Goal: Information Seeking & Learning: Learn about a topic

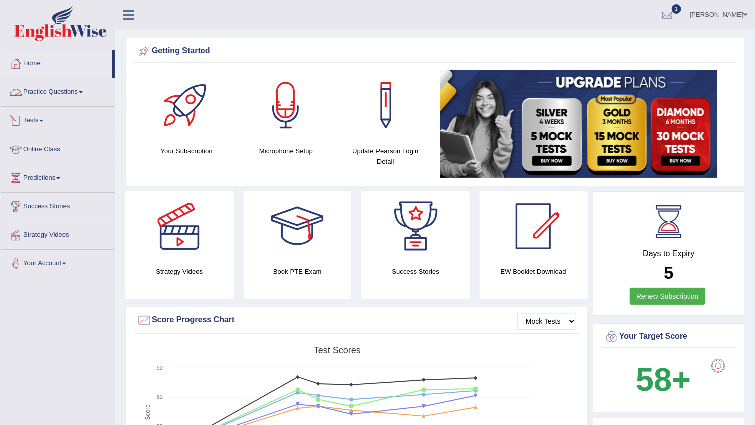
click at [65, 92] on link "Practice Questions" at bounding box center [58, 90] width 114 height 25
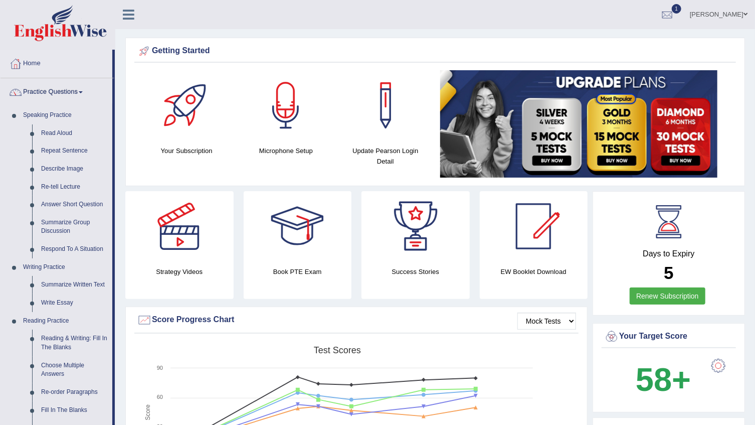
click at [62, 91] on link "Practice Questions" at bounding box center [57, 90] width 112 height 25
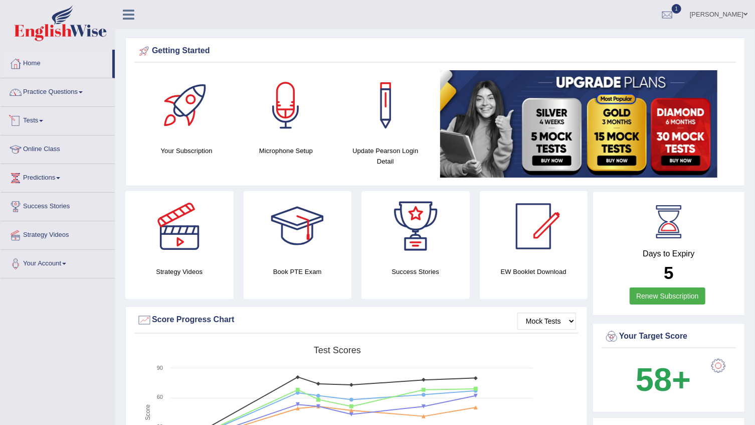
click at [28, 117] on link "Tests" at bounding box center [58, 119] width 114 height 25
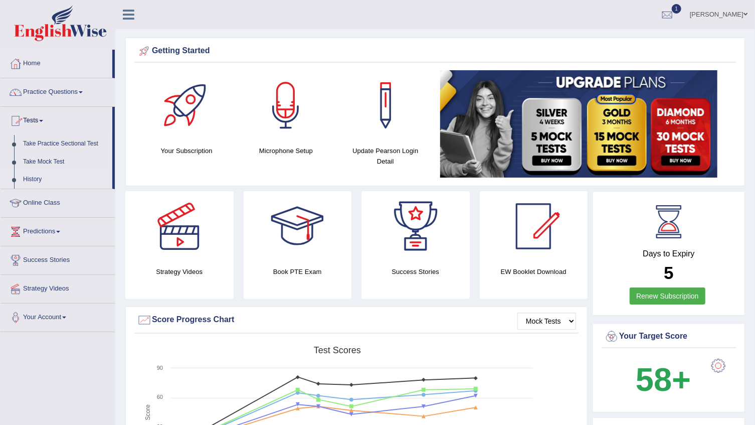
click at [31, 179] on link "History" at bounding box center [66, 180] width 94 height 18
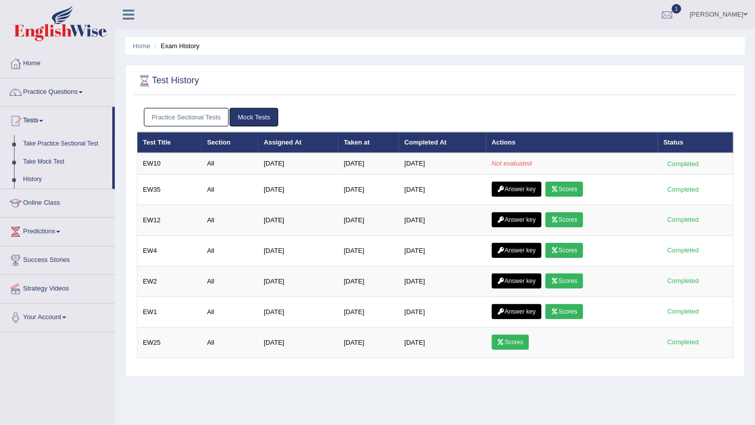
click at [203, 114] on link "Practice Sectional Tests" at bounding box center [186, 117] width 85 height 19
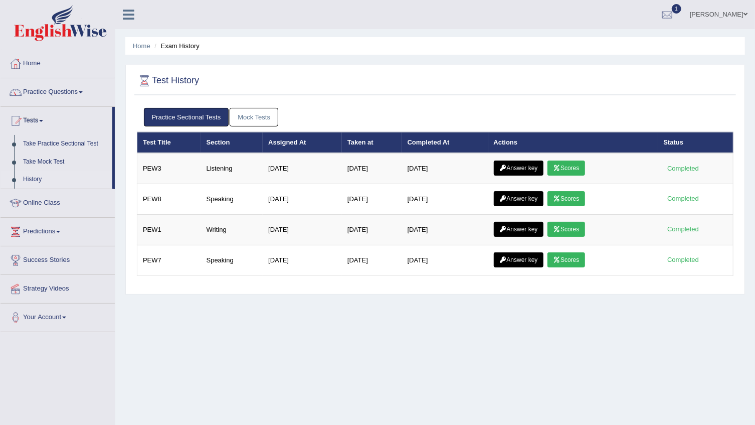
click at [245, 116] on link "Mock Tests" at bounding box center [254, 117] width 49 height 19
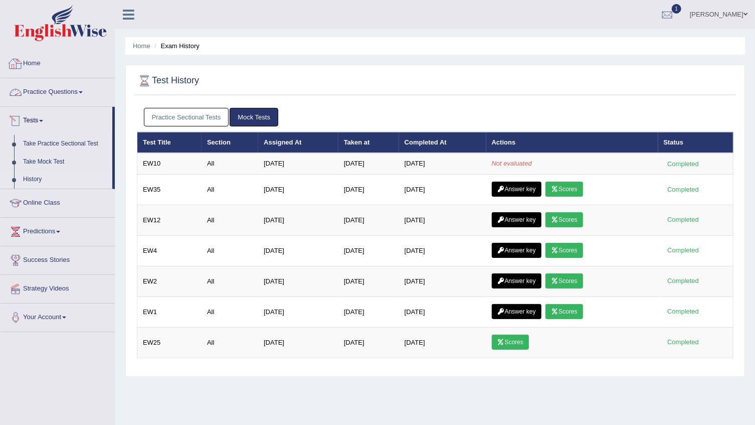
click at [40, 63] on link "Home" at bounding box center [58, 62] width 114 height 25
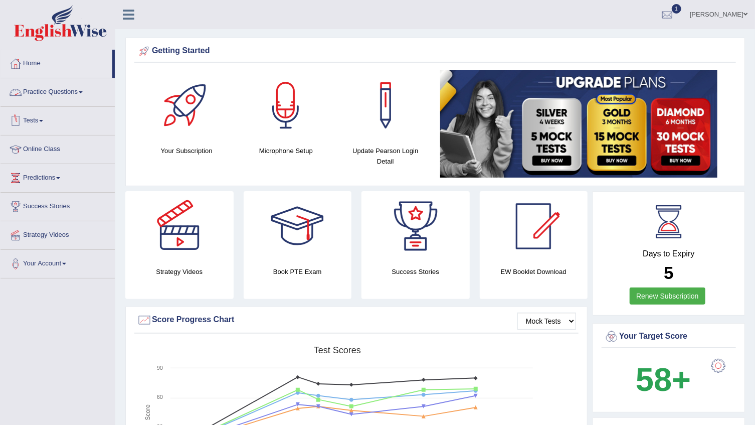
click at [61, 87] on link "Practice Questions" at bounding box center [58, 90] width 114 height 25
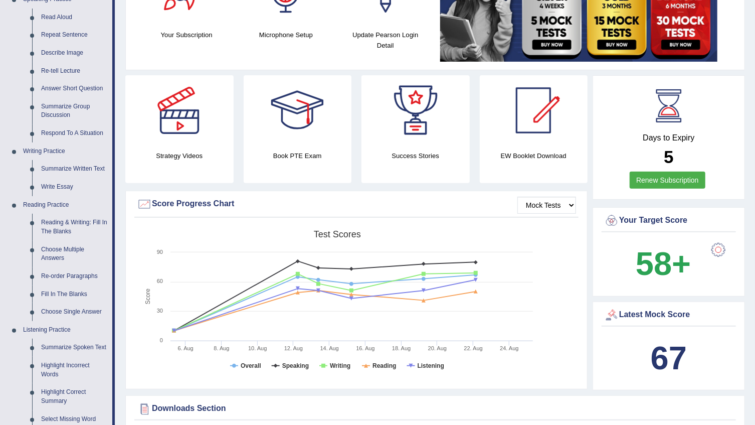
scroll to position [45, 0]
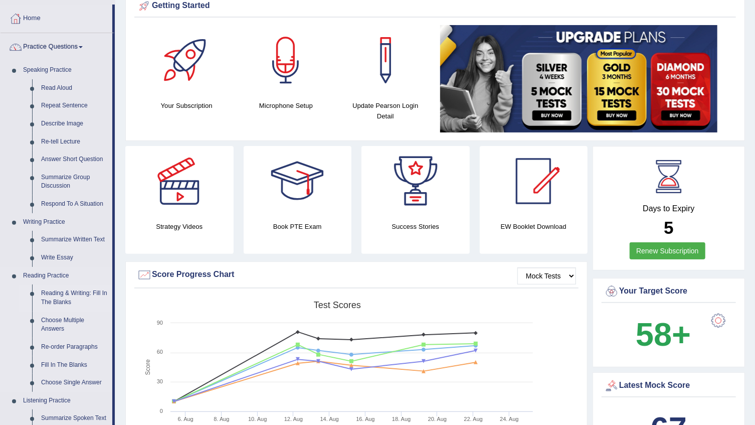
click at [80, 295] on link "Reading & Writing: Fill In The Blanks" at bounding box center [75, 297] width 76 height 27
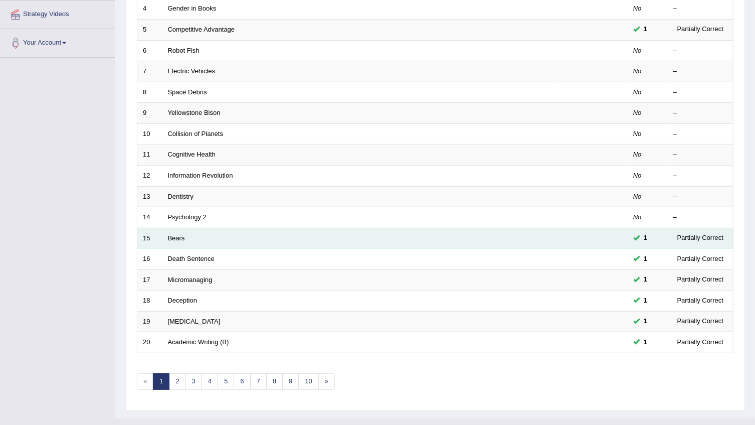
scroll to position [238, 0]
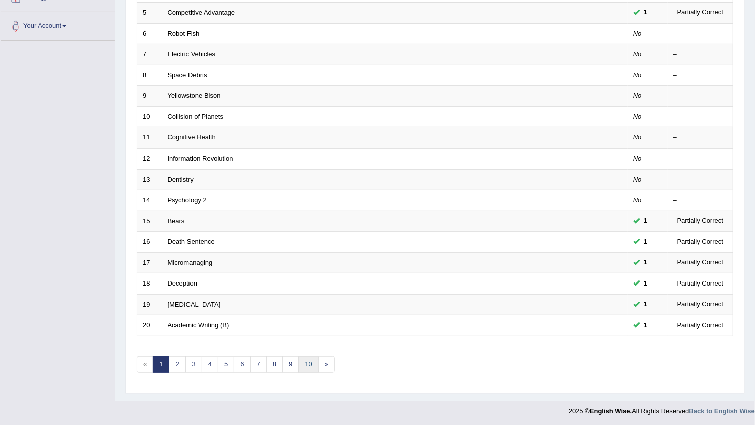
click at [304, 363] on link "10" at bounding box center [308, 364] width 20 height 17
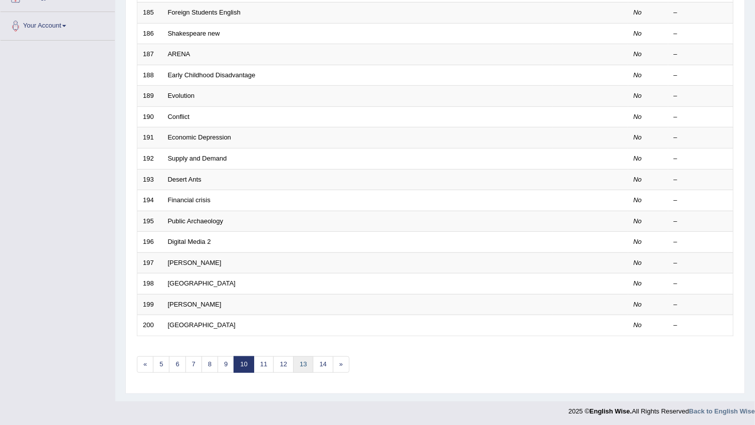
click at [305, 364] on link "13" at bounding box center [303, 364] width 20 height 17
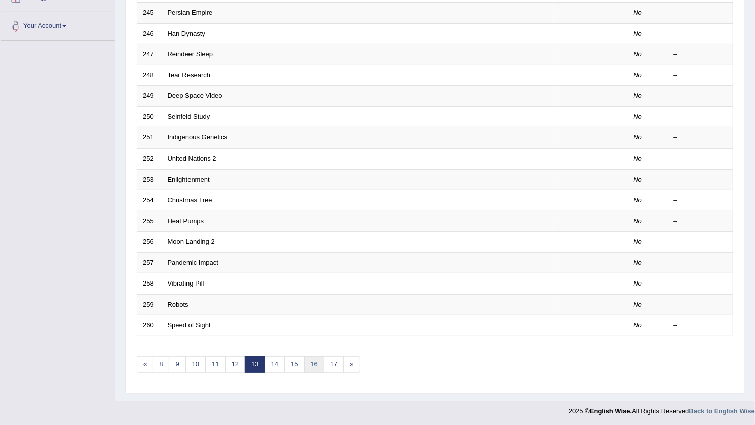
click at [314, 360] on link "16" at bounding box center [314, 364] width 20 height 17
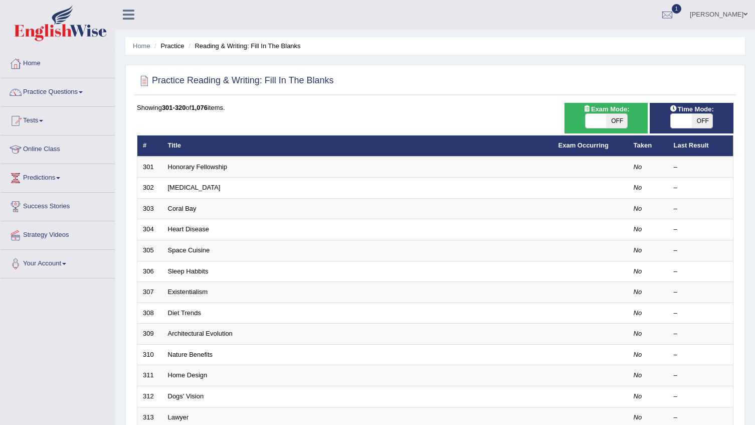
scroll to position [238, 0]
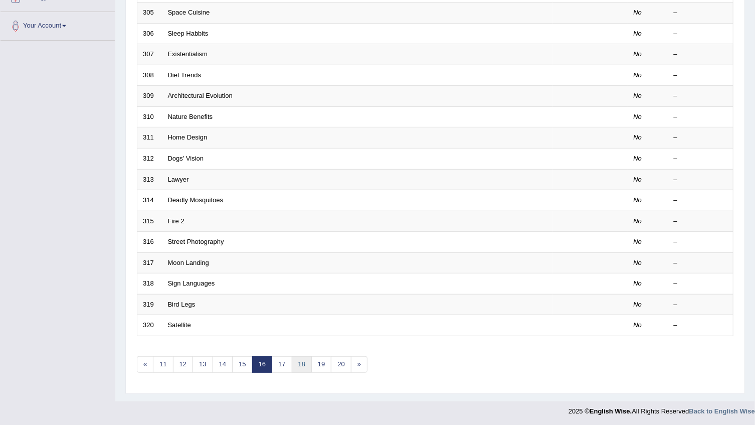
drag, startPoint x: 0, startPoint y: 0, endPoint x: 305, endPoint y: 358, distance: 470.4
click at [304, 359] on link "18" at bounding box center [302, 364] width 20 height 17
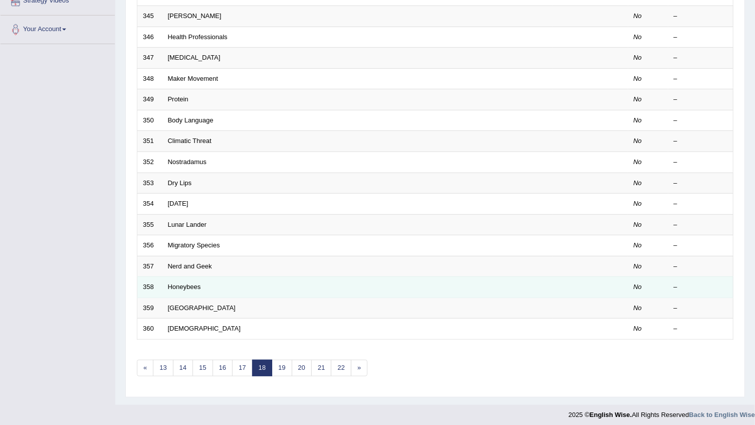
scroll to position [234, 0]
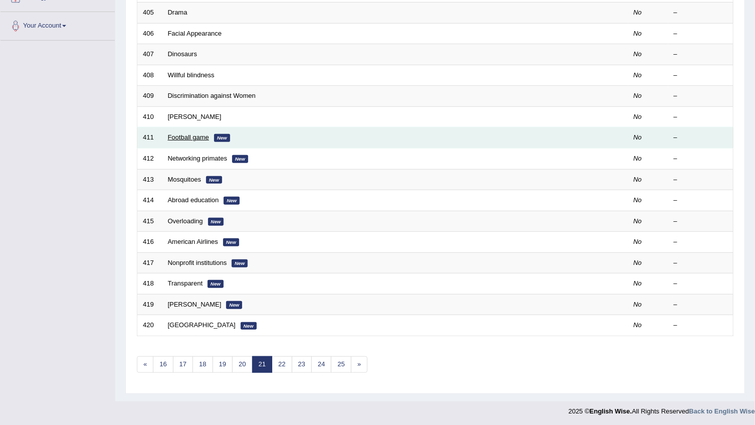
click at [192, 136] on link "Football game" at bounding box center [188, 137] width 41 height 8
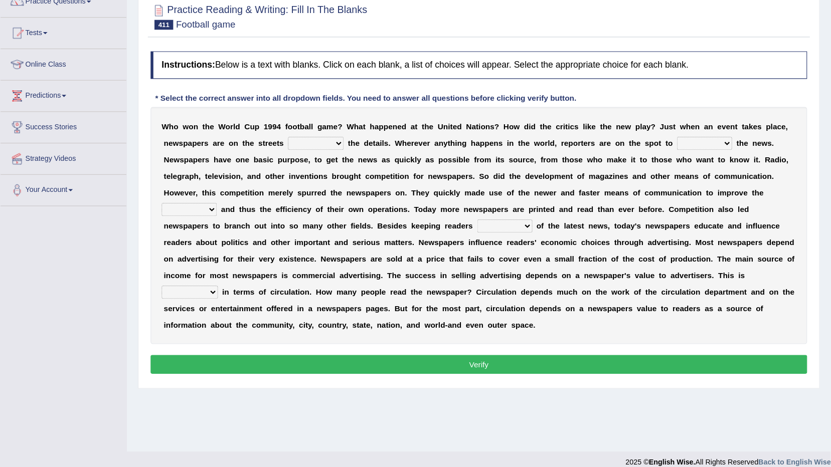
scroll to position [59, 0]
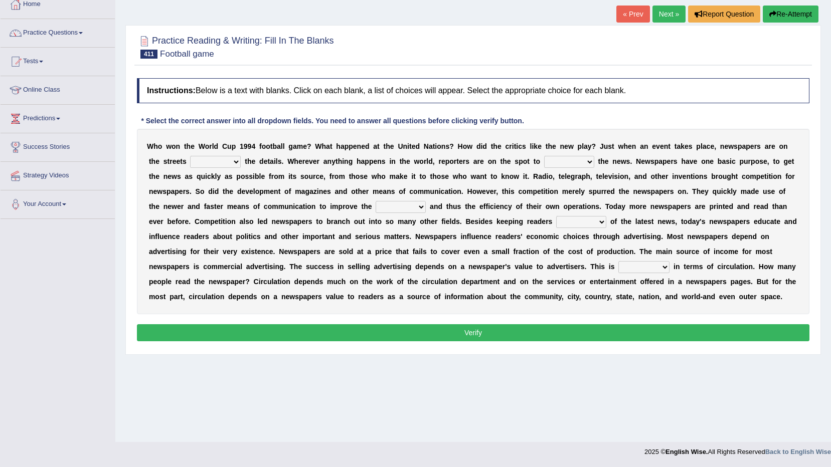
click at [194, 162] on select "be giving to give have given given" at bounding box center [215, 162] width 51 height 12
click at [190, 159] on select "be giving to give have given given" at bounding box center [215, 162] width 51 height 12
select select "have given"
click at [190, 156] on select "be giving to give have given given" at bounding box center [215, 162] width 51 height 12
click at [544, 163] on select "given subscribe gather invent" at bounding box center [569, 162] width 50 height 12
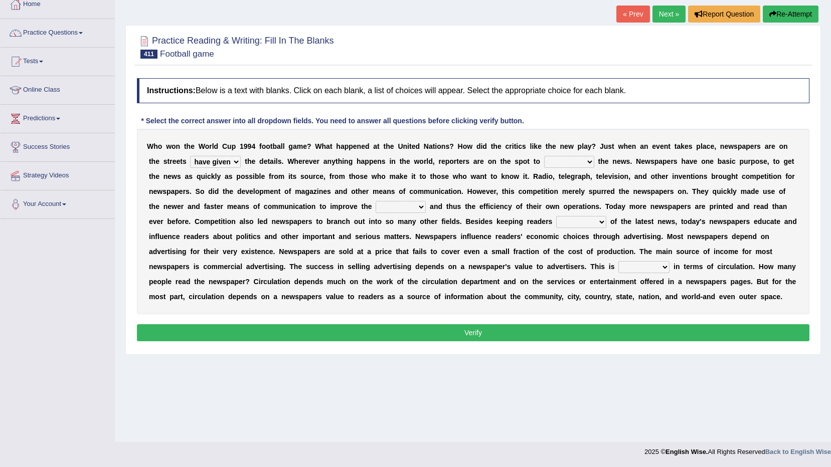
select select "invent"
click at [544, 156] on select "given subscribe gather invent" at bounding box center [569, 162] width 50 height 12
click at [376, 209] on select "speed column rating volume" at bounding box center [401, 207] width 50 height 12
select select "speed"
click at [376, 201] on select "speed column rating volume" at bounding box center [401, 207] width 50 height 12
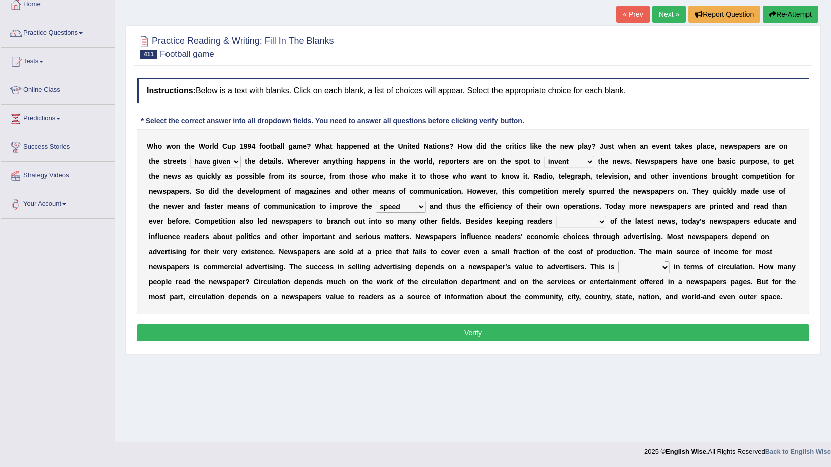
click at [556, 222] on select "besieged fed confirmed informed" at bounding box center [581, 222] width 50 height 12
select select "fed"
click at [556, 216] on select "besieged fed confirmed informed" at bounding box center [581, 222] width 50 height 12
click at [618, 267] on select "measured envisioned entailed engaged" at bounding box center [643, 267] width 51 height 12
select select "measured"
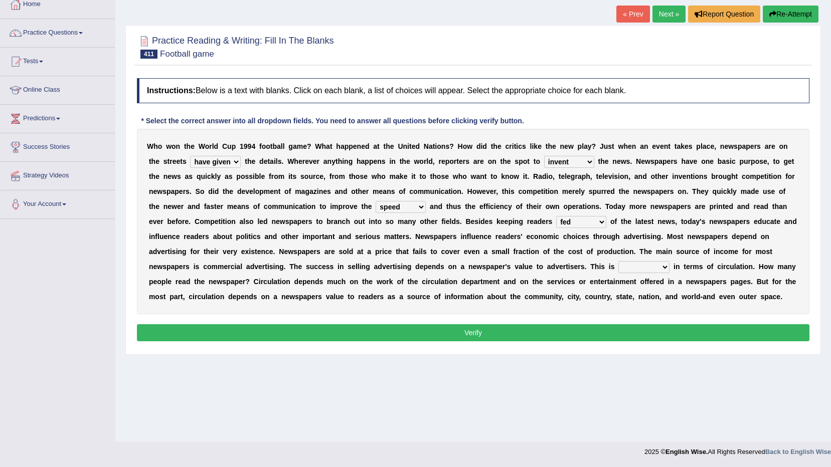
click at [618, 261] on select "measured envisioned entailed engaged" at bounding box center [643, 267] width 51 height 12
click at [360, 329] on button "Verify" at bounding box center [473, 333] width 673 height 17
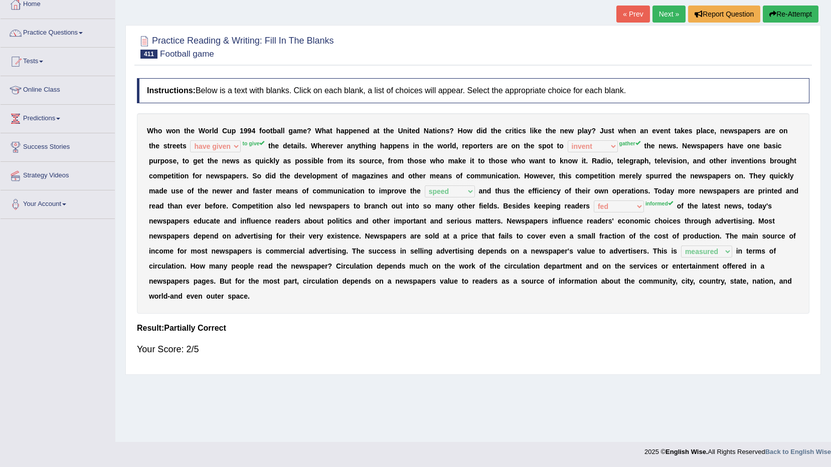
scroll to position [0, 0]
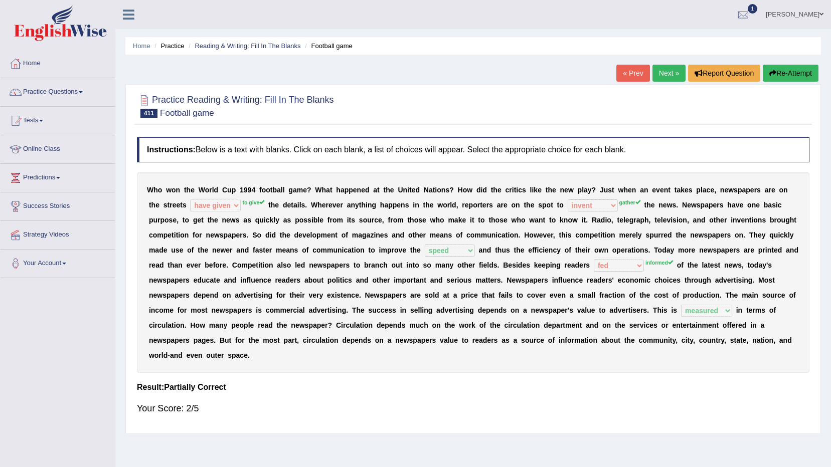
click at [755, 76] on button "Re-Attempt" at bounding box center [791, 73] width 56 height 17
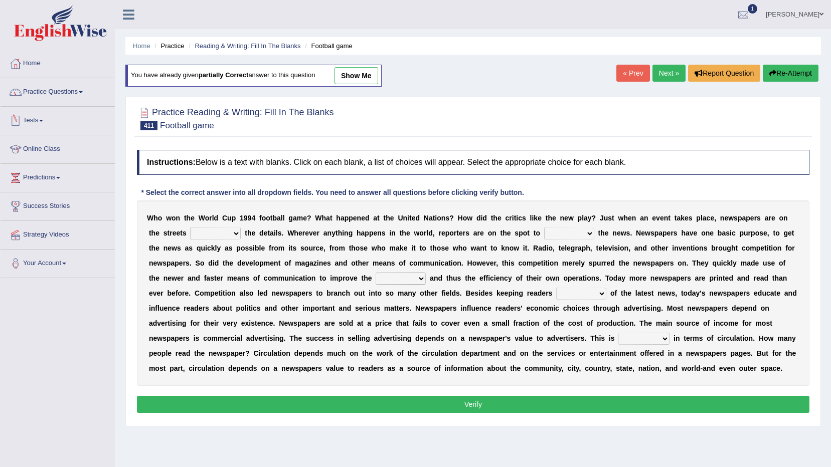
click at [38, 115] on link "Tests" at bounding box center [58, 119] width 114 height 25
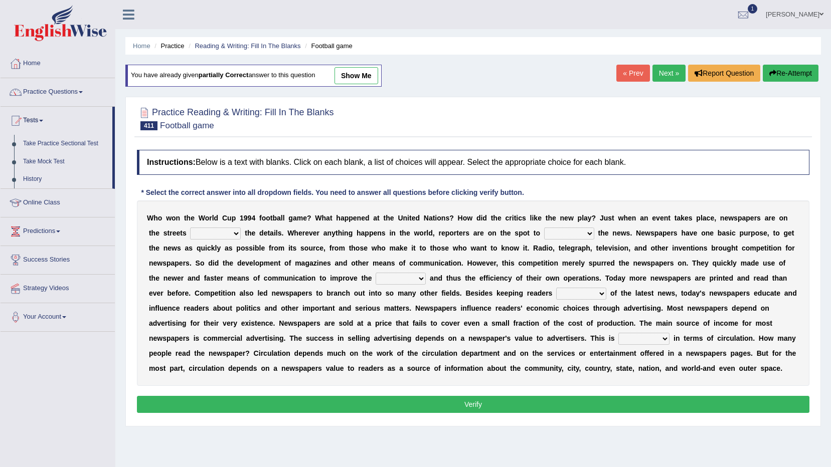
click at [32, 178] on link "History" at bounding box center [66, 180] width 94 height 18
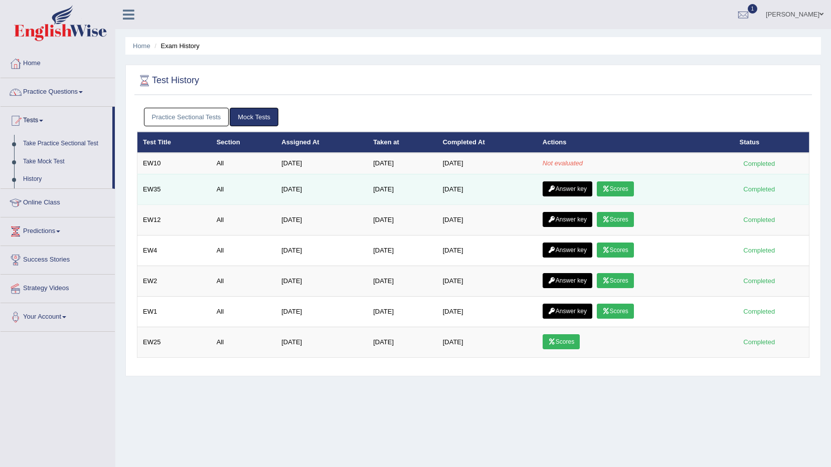
click at [620, 188] on link "Scores" at bounding box center [615, 189] width 37 height 15
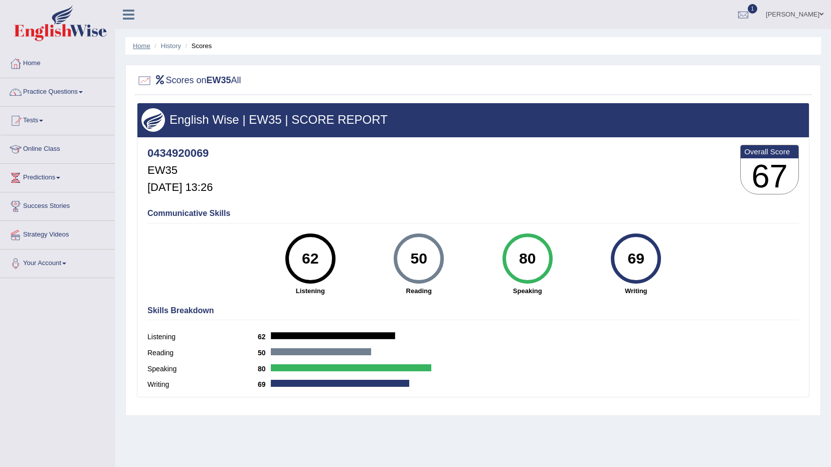
click at [137, 44] on link "Home" at bounding box center [142, 46] width 18 height 8
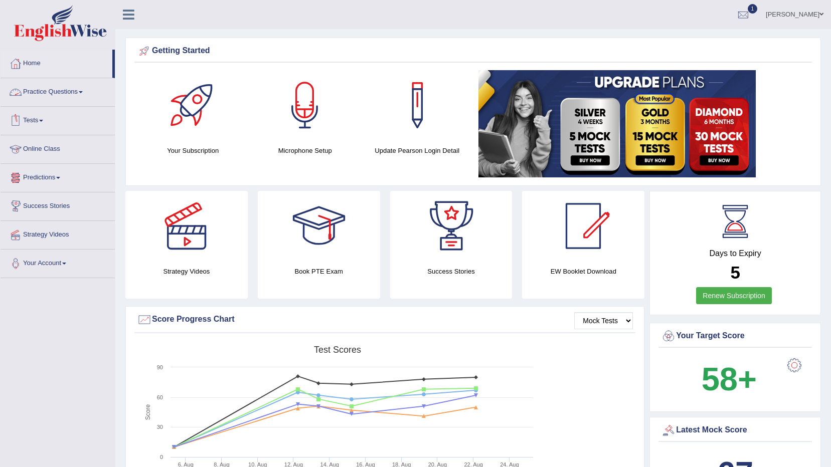
click at [44, 91] on link "Practice Questions" at bounding box center [58, 90] width 114 height 25
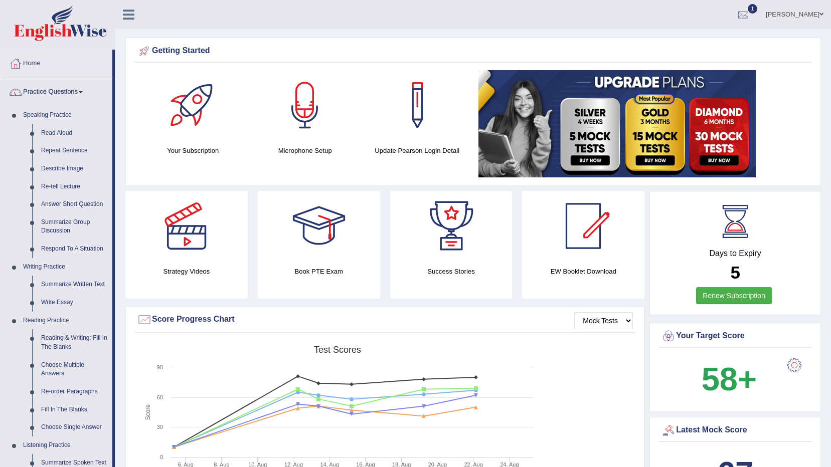
click at [59, 87] on link "Practice Questions" at bounding box center [57, 90] width 112 height 25
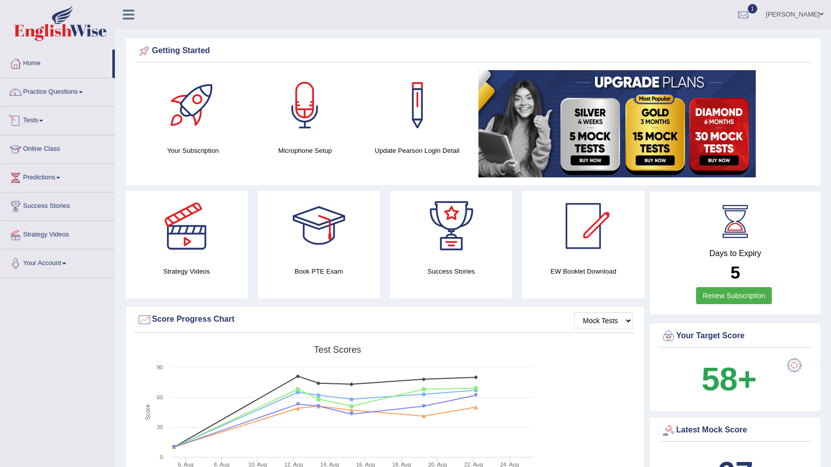
click at [41, 118] on link "Tests" at bounding box center [58, 119] width 114 height 25
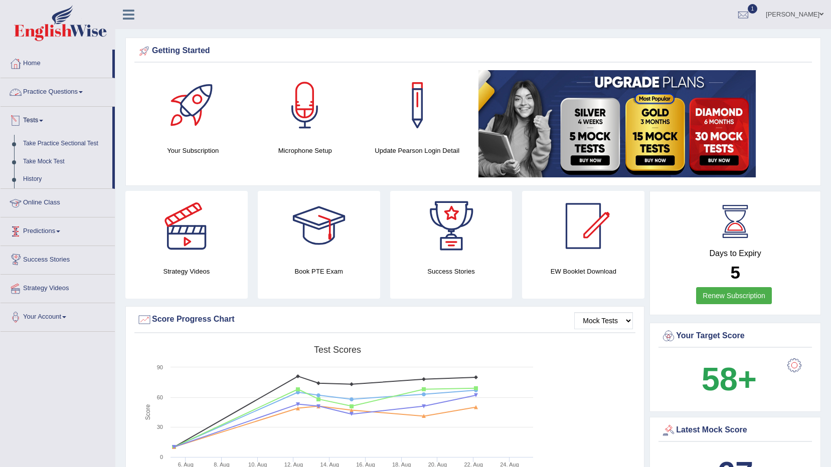
click at [60, 89] on link "Practice Questions" at bounding box center [58, 90] width 114 height 25
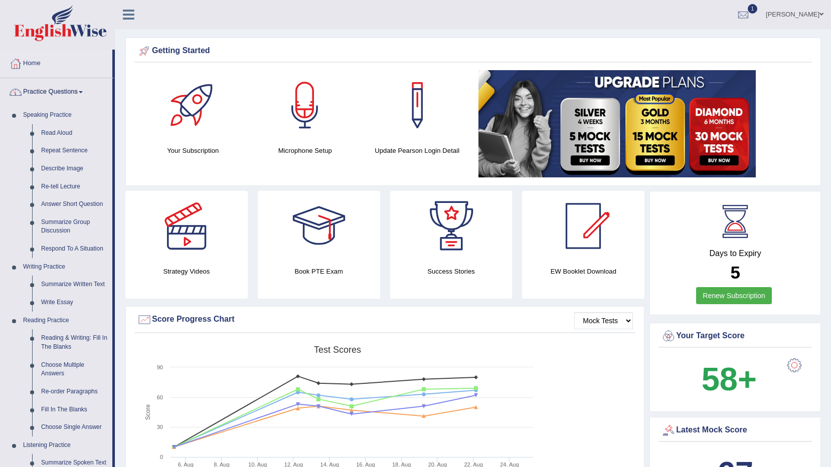
click at [60, 89] on link "Practice Questions" at bounding box center [57, 90] width 112 height 25
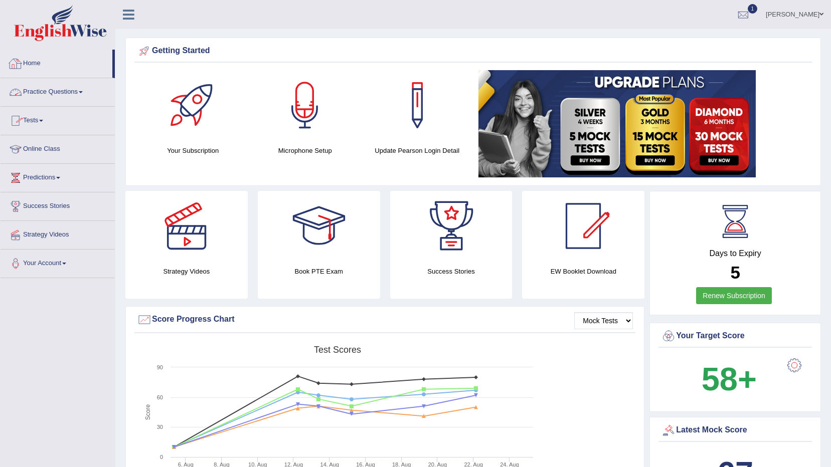
click at [35, 60] on link "Home" at bounding box center [57, 62] width 112 height 25
click at [35, 93] on link "Practice Questions" at bounding box center [58, 90] width 114 height 25
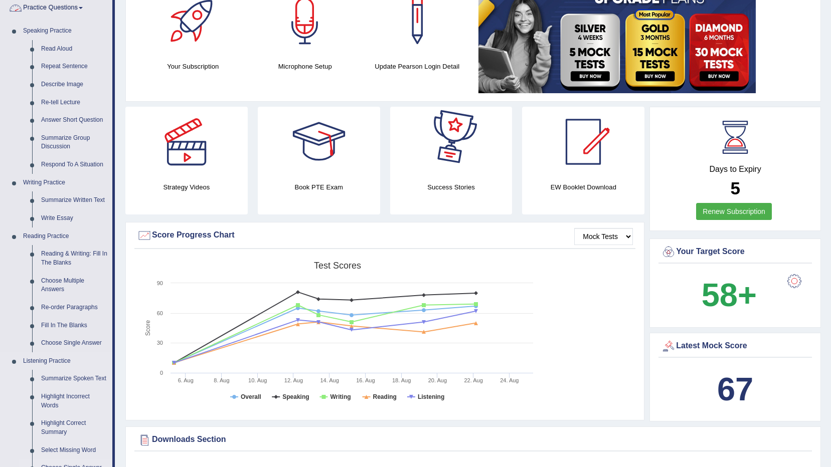
scroll to position [301, 0]
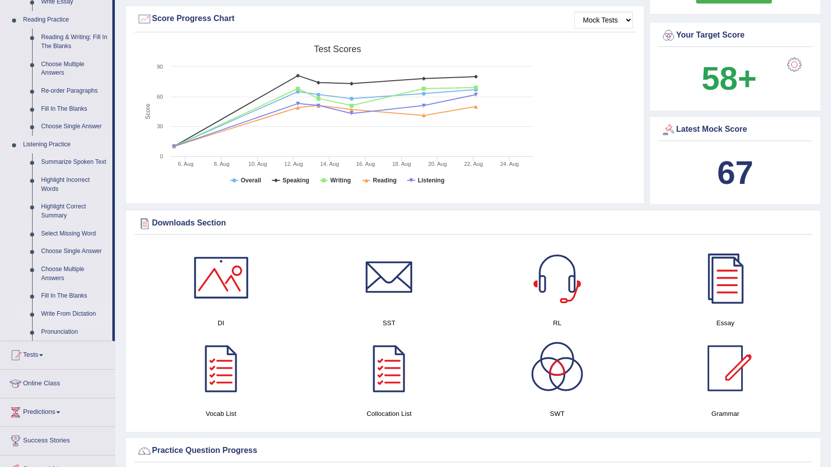
click at [54, 315] on link "Write From Dictation" at bounding box center [75, 314] width 76 height 18
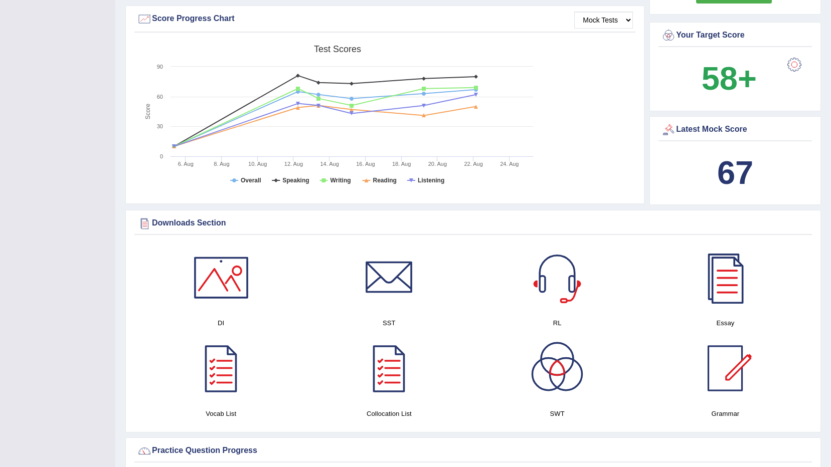
scroll to position [145, 0]
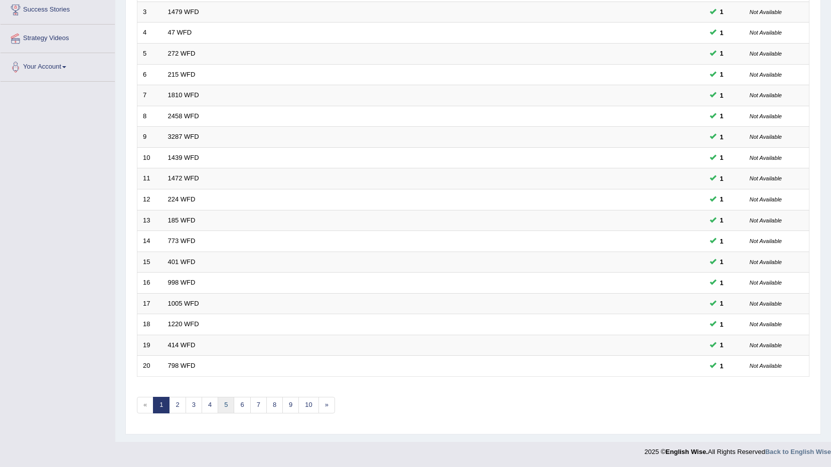
click at [228, 407] on link "5" at bounding box center [226, 405] width 17 height 17
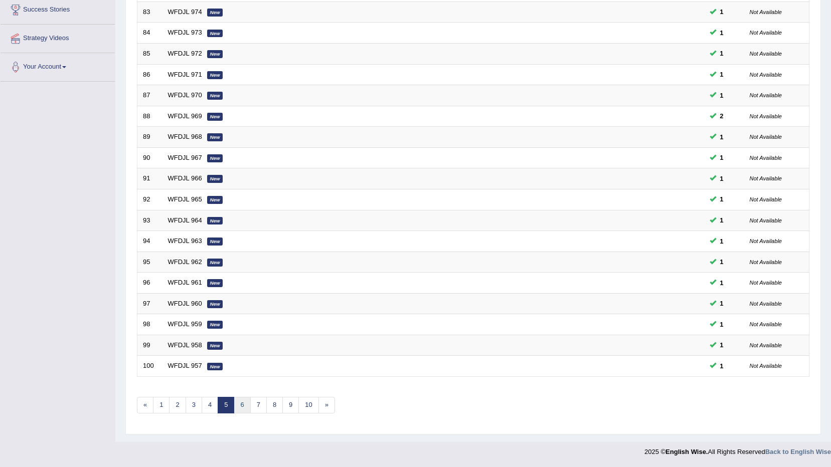
click at [248, 401] on link "6" at bounding box center [242, 405] width 17 height 17
click at [257, 404] on link "7" at bounding box center [258, 405] width 17 height 17
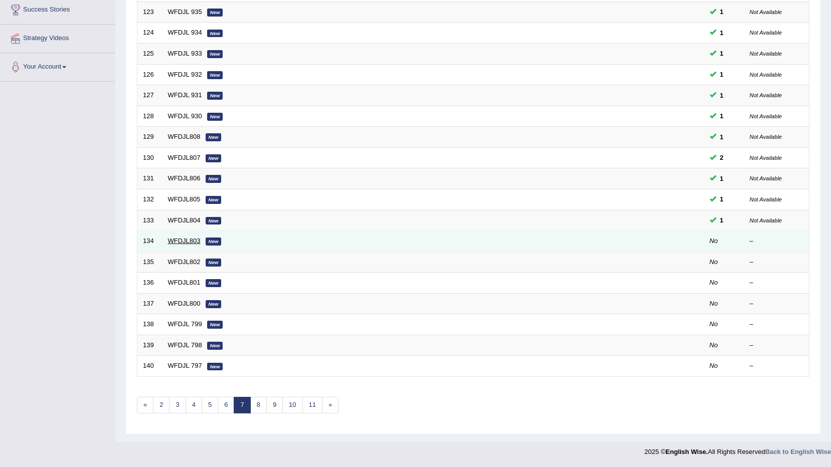
click at [180, 238] on link "WFDJL803" at bounding box center [184, 241] width 33 height 8
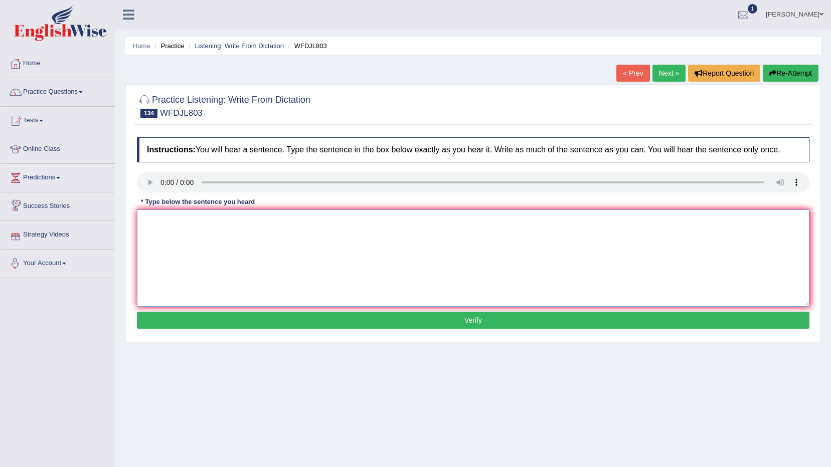
click at [162, 229] on textarea at bounding box center [473, 258] width 673 height 97
type textarea "A"
click at [164, 232] on textarea at bounding box center [473, 258] width 673 height 97
click at [192, 217] on textarea "As the world" at bounding box center [473, 258] width 673 height 97
type textarea "As the worlds get more crowded then more trees will get cut down."
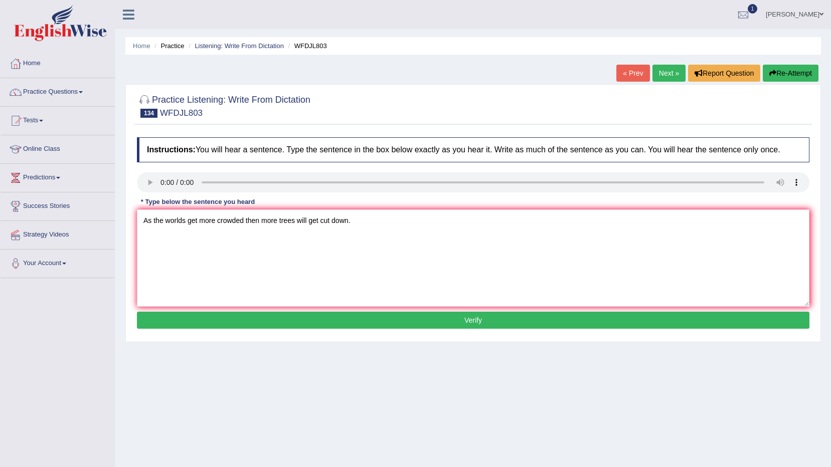
click at [414, 318] on button "Verify" at bounding box center [473, 320] width 673 height 17
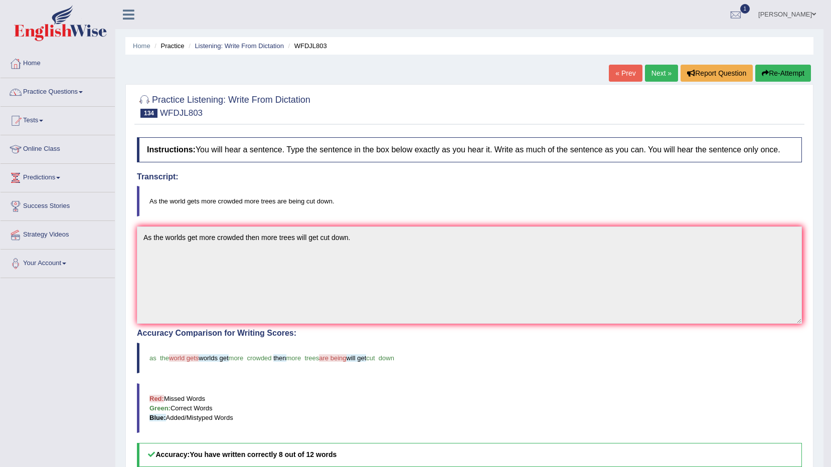
click at [664, 71] on link "Next »" at bounding box center [661, 73] width 33 height 17
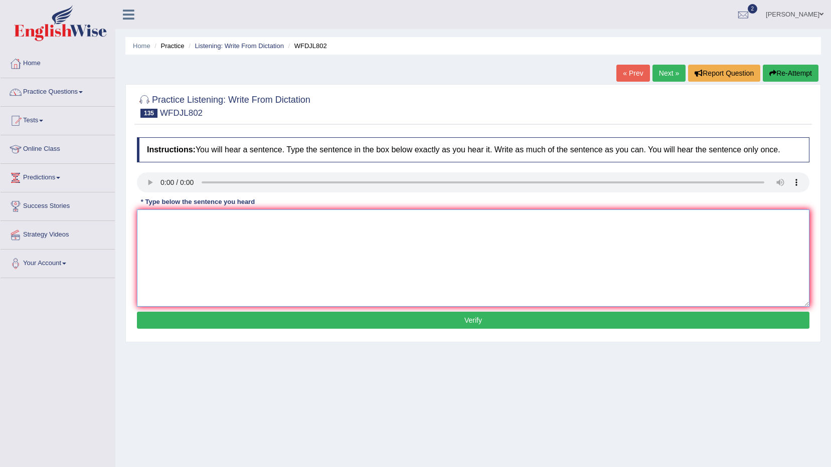
click at [172, 233] on textarea at bounding box center [473, 258] width 673 height 97
click at [278, 217] on textarea "If the goverments will helpout helped out" at bounding box center [473, 258] width 673 height 97
click at [252, 227] on textarea "If the goverments will helpsout" at bounding box center [473, 258] width 673 height 97
click at [293, 221] on textarea "If the goverments will helpsout we can do solarb enery more often" at bounding box center [473, 258] width 673 height 97
type textarea "If the goverments will helpsout we can do solar enery more often"
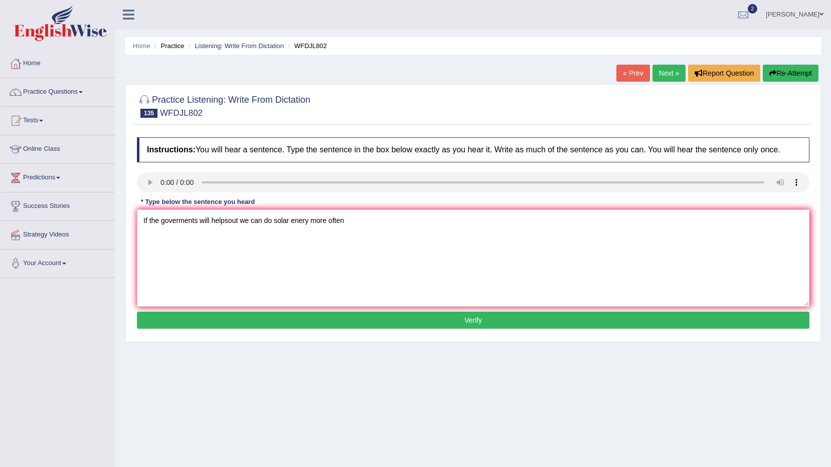
click at [358, 317] on button "Verify" at bounding box center [473, 320] width 673 height 17
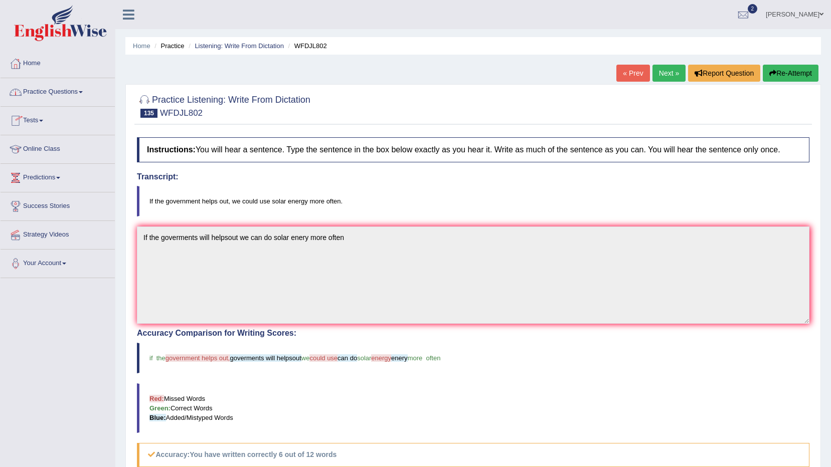
click at [35, 121] on link "Tests" at bounding box center [58, 119] width 114 height 25
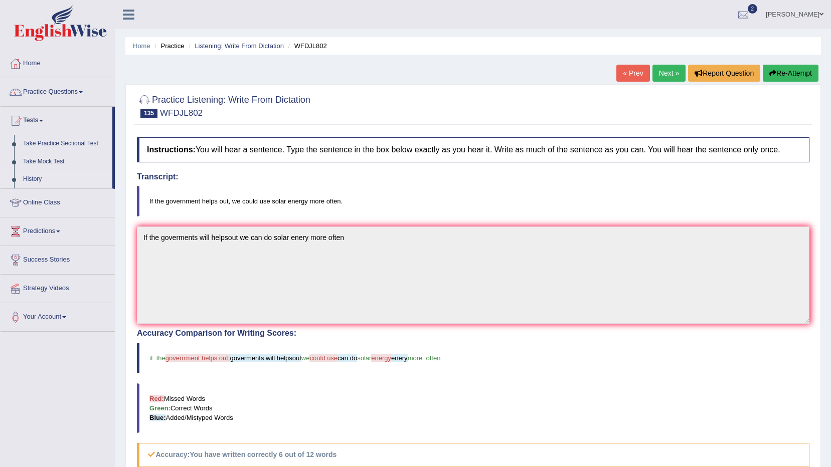
click at [32, 178] on link "History" at bounding box center [66, 180] width 94 height 18
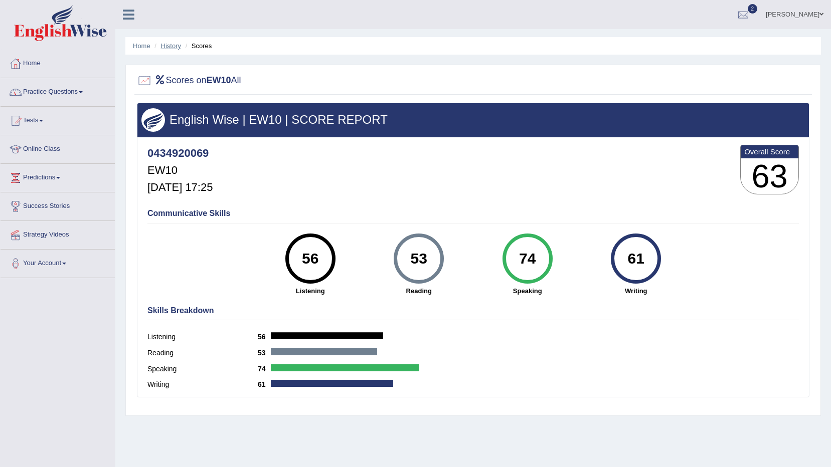
click at [173, 45] on link "History" at bounding box center [171, 46] width 20 height 8
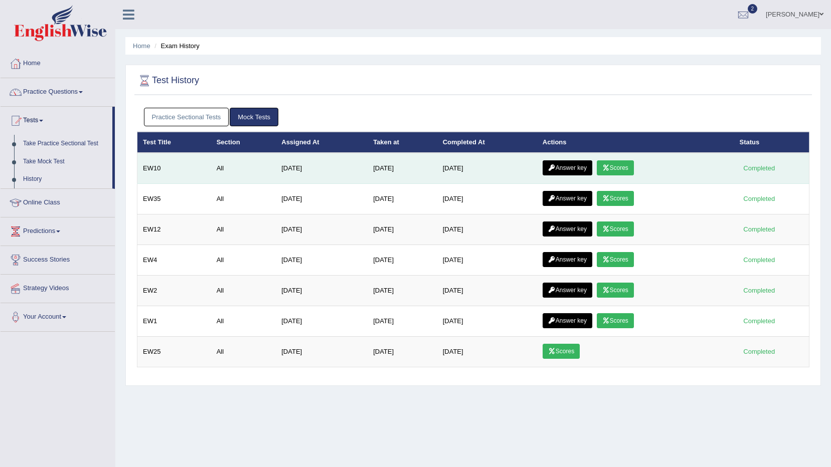
click at [572, 166] on link "Answer key" at bounding box center [568, 168] width 50 height 15
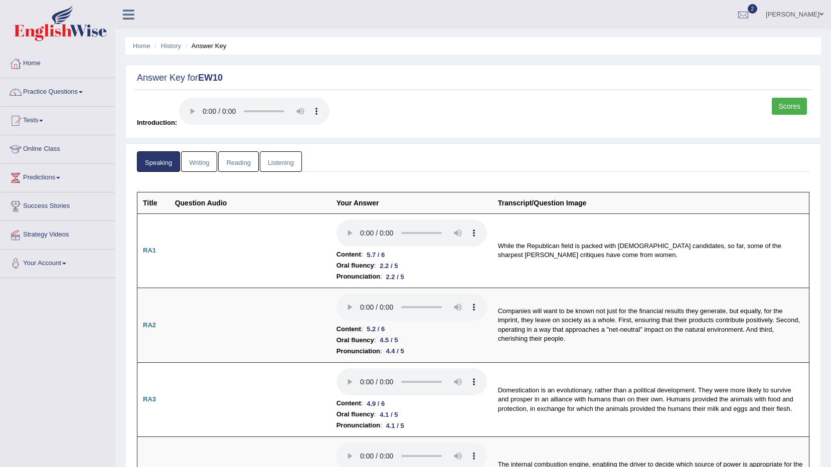
click at [200, 157] on link "Writing" at bounding box center [199, 161] width 36 height 21
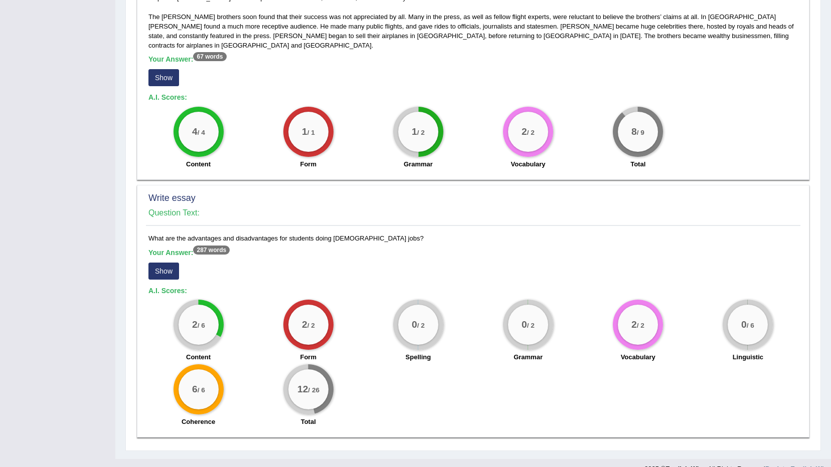
scroll to position [602, 0]
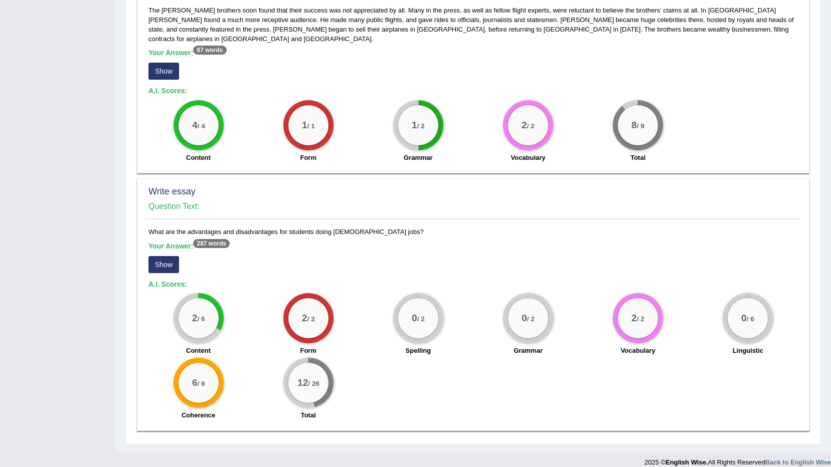
click at [162, 256] on button "Show" at bounding box center [163, 264] width 31 height 17
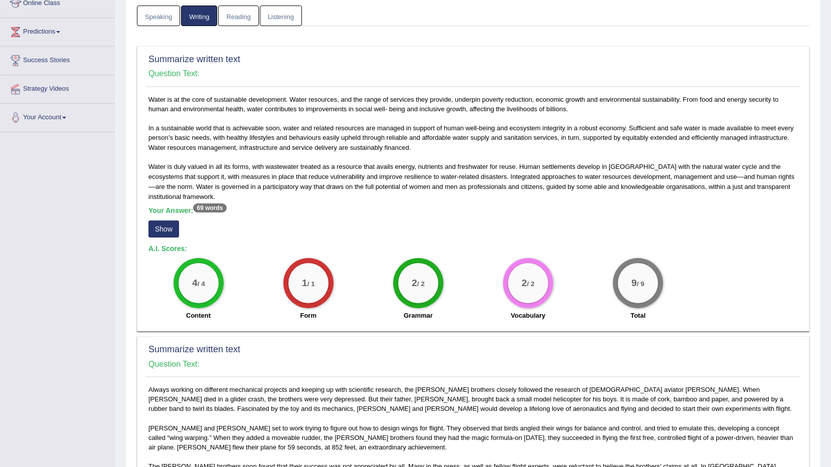
scroll to position [0, 0]
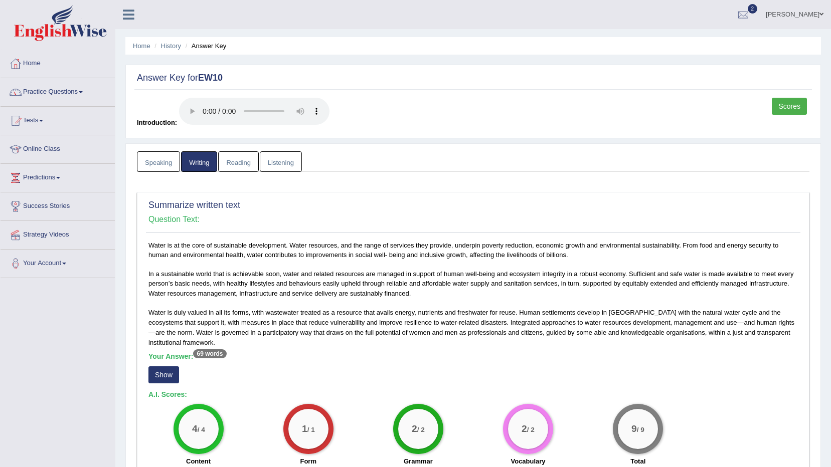
click at [241, 161] on link "Reading" at bounding box center [238, 161] width 40 height 21
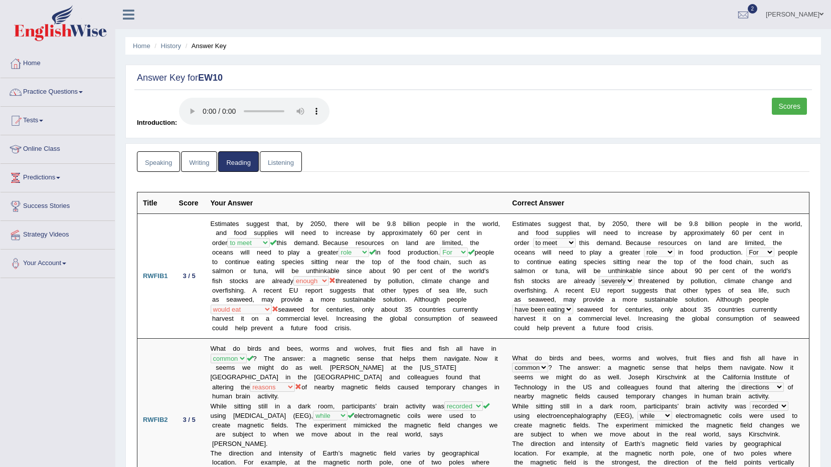
click at [283, 161] on link "Listening" at bounding box center [281, 161] width 42 height 21
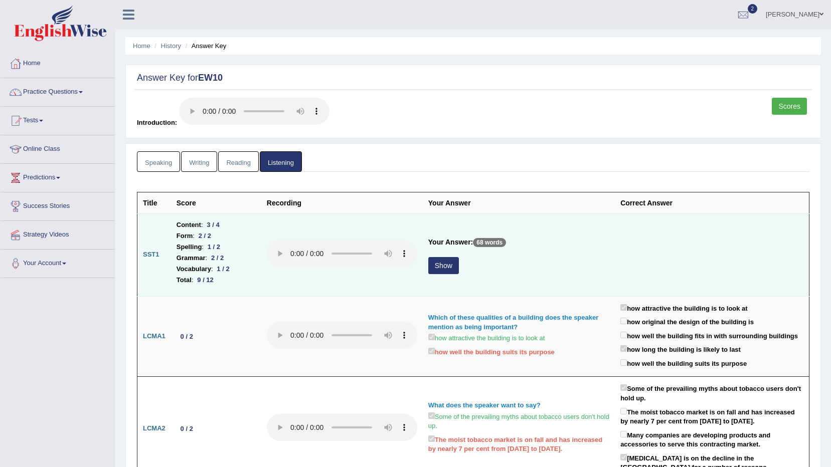
click at [444, 267] on button "Show" at bounding box center [443, 265] width 31 height 17
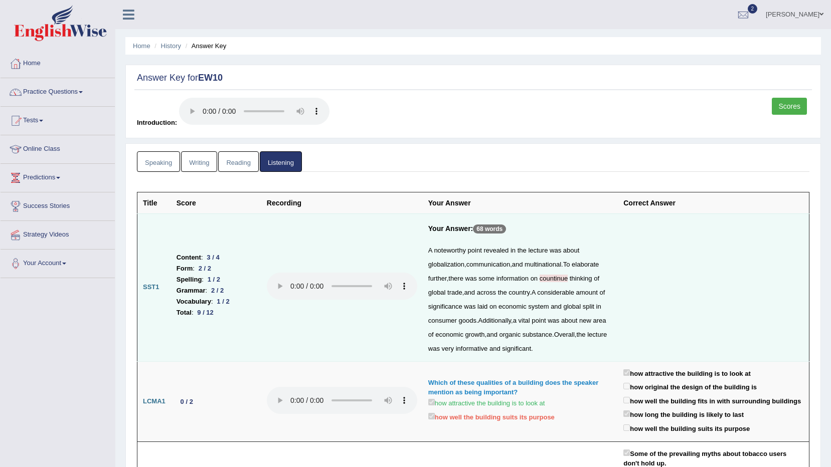
drag, startPoint x: 236, startPoint y: 167, endPoint x: 227, endPoint y: 163, distance: 9.9
click at [235, 167] on link "Reading" at bounding box center [238, 161] width 40 height 21
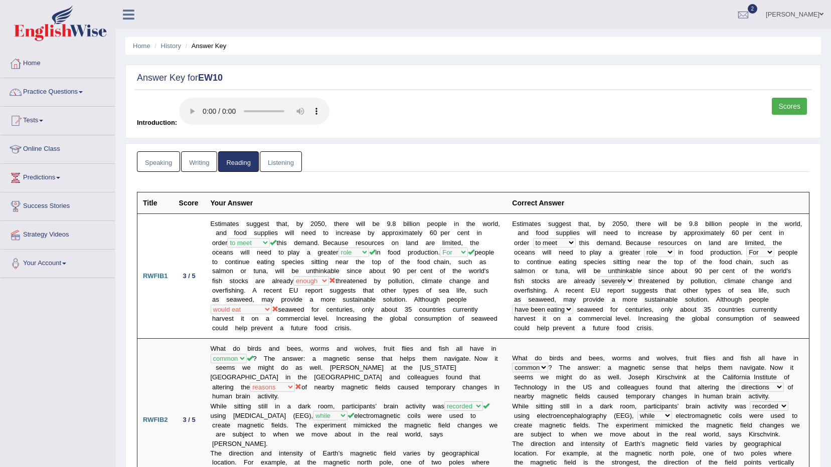
click at [156, 161] on link "Speaking" at bounding box center [158, 161] width 43 height 21
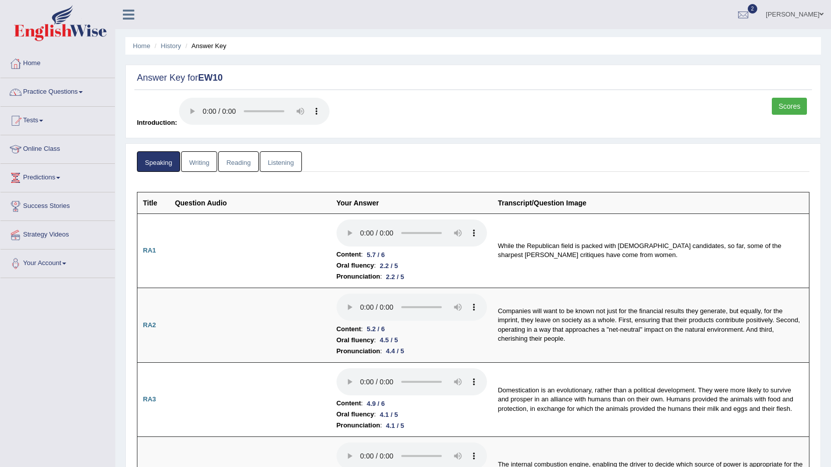
click at [203, 162] on link "Writing" at bounding box center [199, 161] width 36 height 21
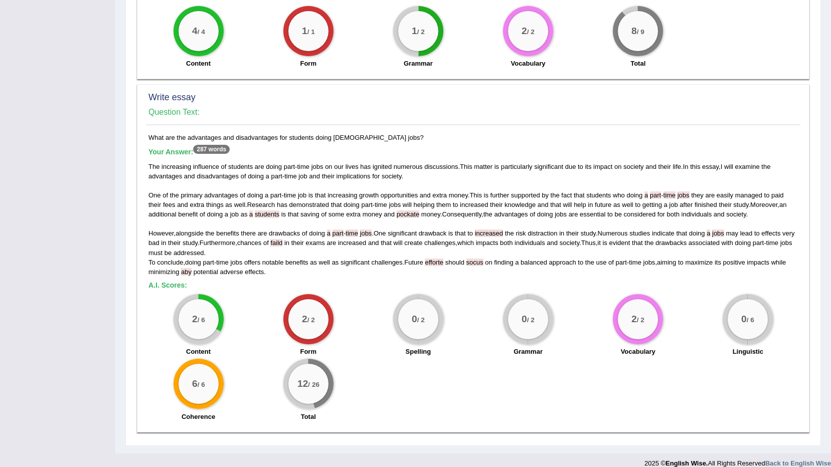
scroll to position [698, 0]
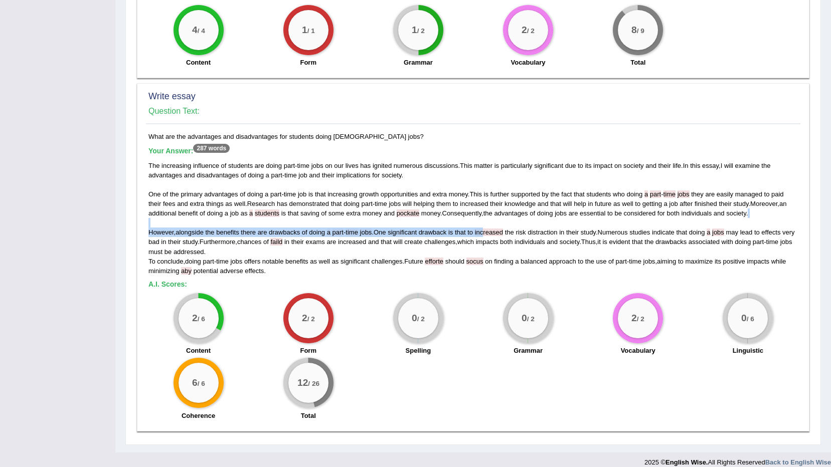
drag, startPoint x: 488, startPoint y: 221, endPoint x: 529, endPoint y: 216, distance: 41.9
click at [529, 216] on div "The increasing influence of students are doing part - time jobs on our lives ha…" at bounding box center [473, 218] width 650 height 115
drag, startPoint x: 529, startPoint y: 216, endPoint x: 503, endPoint y: 212, distance: 27.0
click at [503, 212] on div "The increasing influence of students are doing part - time jobs on our lives ha…" at bounding box center [473, 218] width 650 height 115
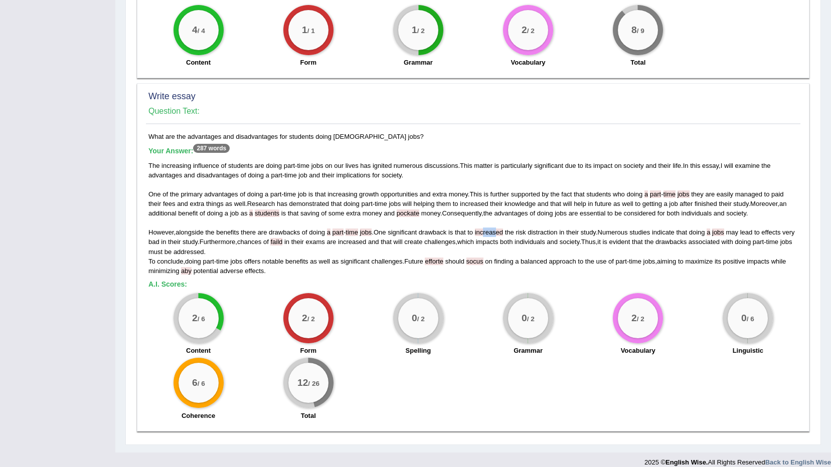
drag, startPoint x: 499, startPoint y: 222, endPoint x: 485, endPoint y: 216, distance: 15.9
click at [485, 217] on div "The increasing influence of students are doing part - time jobs on our lives ha…" at bounding box center [473, 218] width 650 height 115
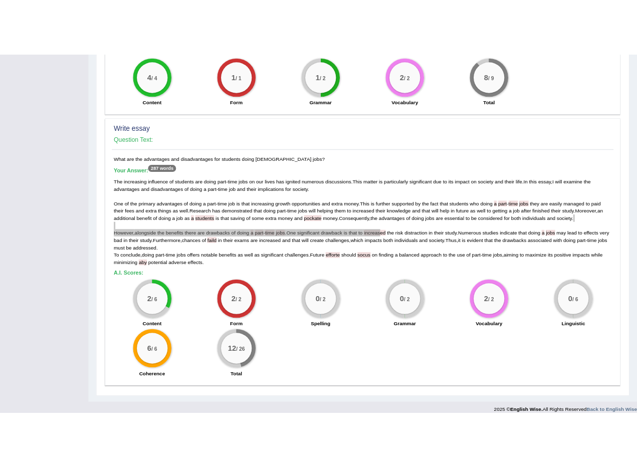
scroll to position [765, 0]
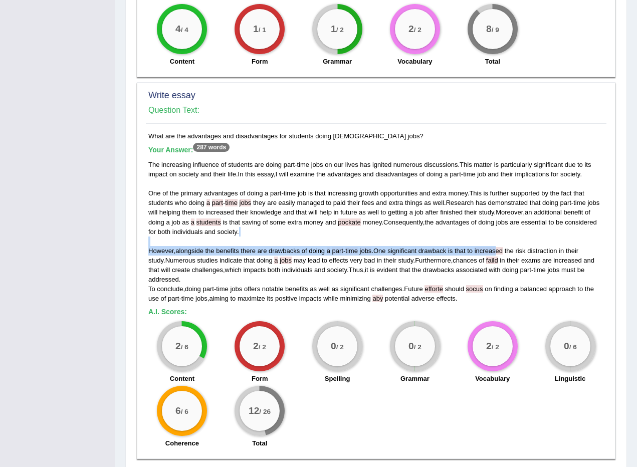
click at [484, 219] on span "doing" at bounding box center [487, 223] width 16 height 8
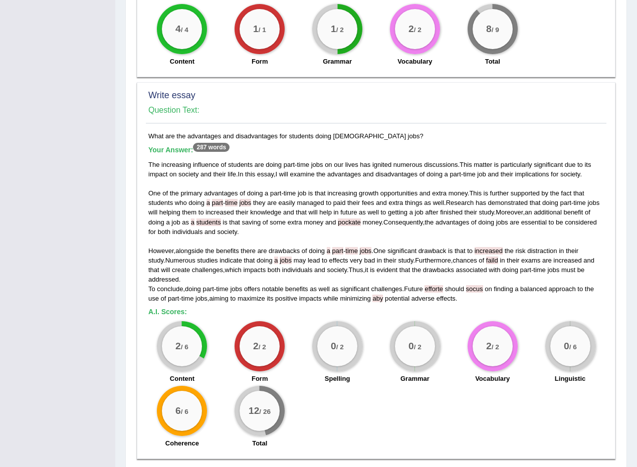
click at [500, 227] on div "The increasing influence of students are doing part - time jobs on our lives ha…" at bounding box center [376, 232] width 456 height 144
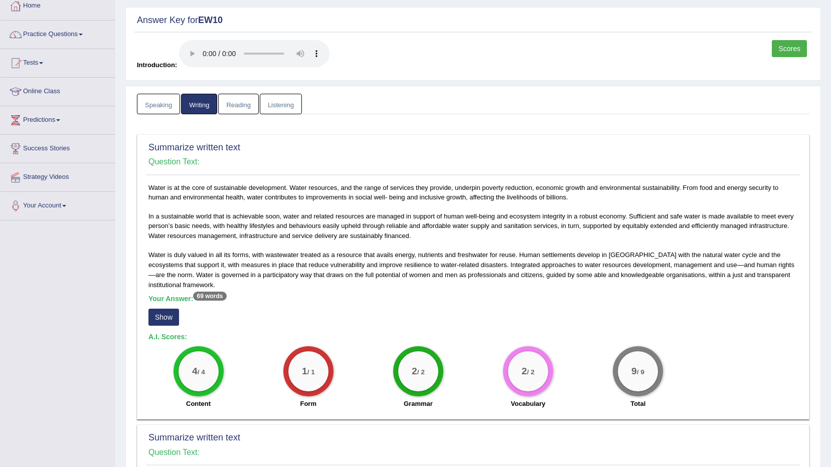
scroll to position [0, 0]
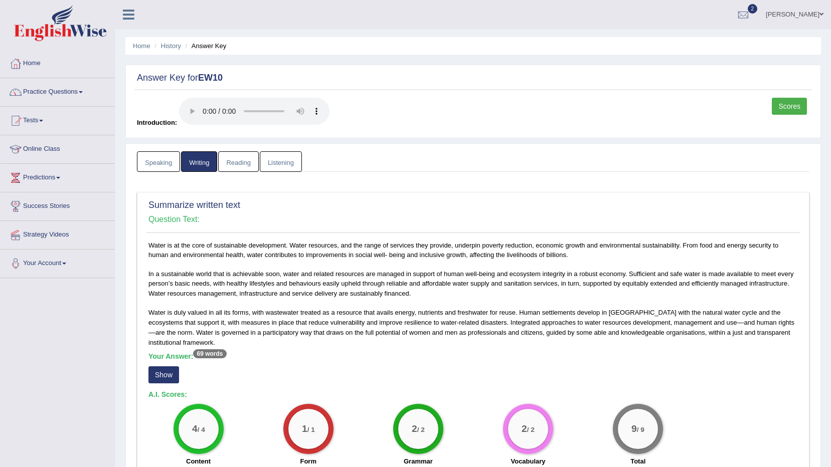
click at [780, 113] on link "Scores" at bounding box center [789, 106] width 35 height 17
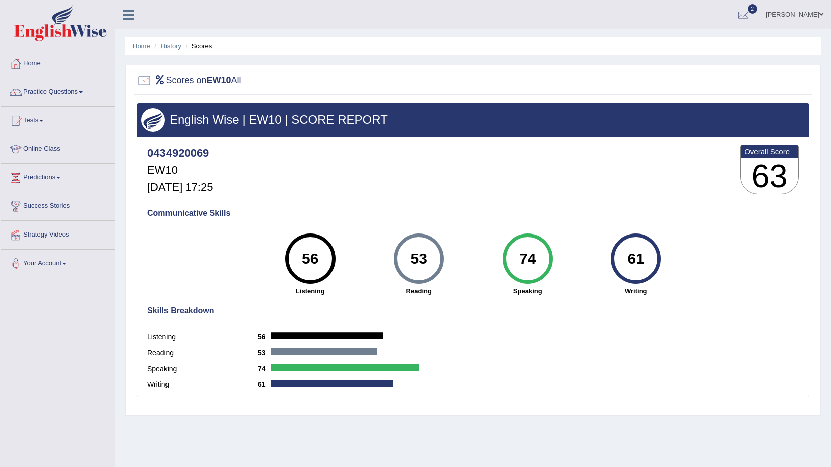
click at [813, 13] on link "[PERSON_NAME]" at bounding box center [794, 13] width 73 height 26
